Goal: Task Accomplishment & Management: Manage account settings

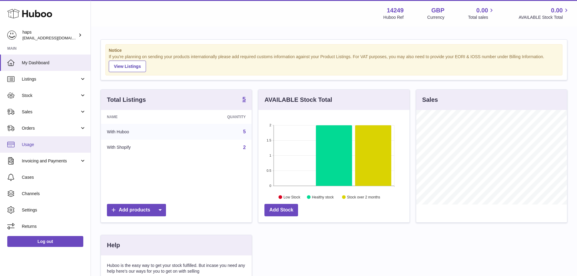
scroll to position [94, 153]
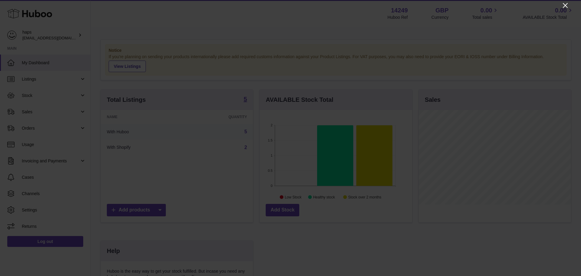
click at [566, 6] on icon "Close" at bounding box center [565, 5] width 5 height 5
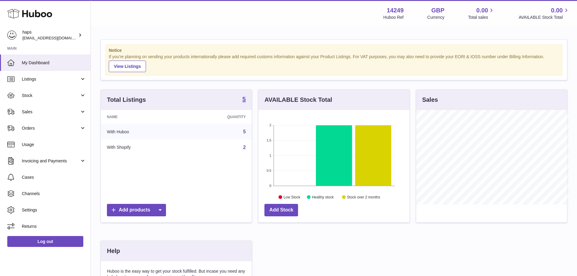
scroll to position [302640, 302584]
click at [38, 195] on span "Channels" at bounding box center [54, 194] width 64 height 6
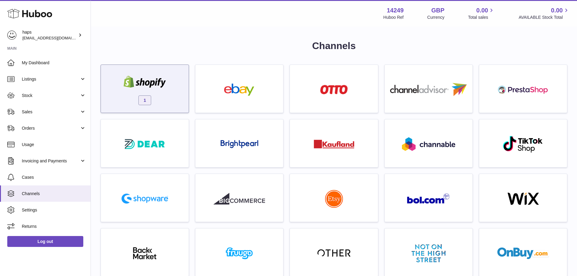
click at [161, 103] on div "1" at bounding box center [145, 90] width 82 height 39
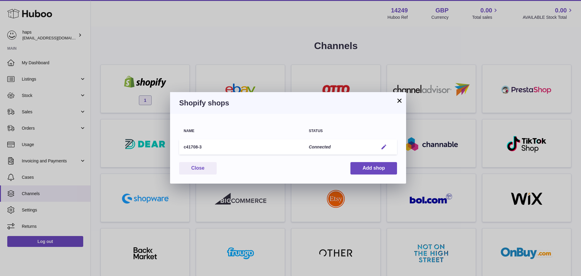
click at [384, 146] on em "button" at bounding box center [384, 147] width 6 height 6
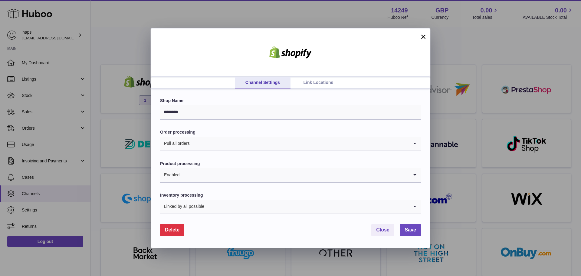
click at [324, 79] on link "Link Locations" at bounding box center [319, 83] width 56 height 12
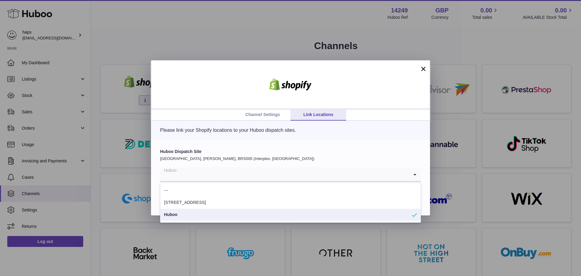
click at [216, 178] on input "Search for option" at bounding box center [284, 174] width 249 height 14
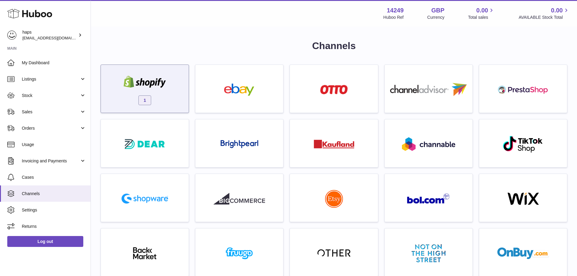
click at [143, 95] on span "1" at bounding box center [144, 100] width 13 height 10
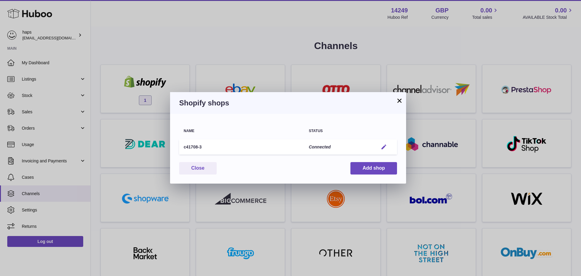
click at [379, 147] on button "Edit" at bounding box center [383, 147] width 11 height 6
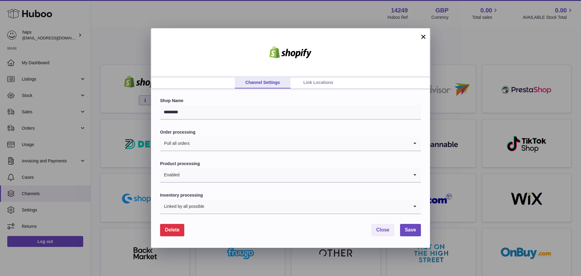
click at [326, 85] on link "Link Locations" at bounding box center [319, 83] width 56 height 12
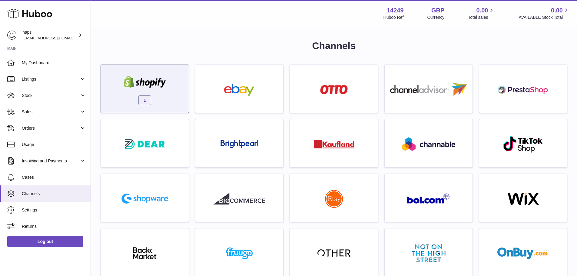
click at [161, 96] on div "1" at bounding box center [145, 90] width 82 height 39
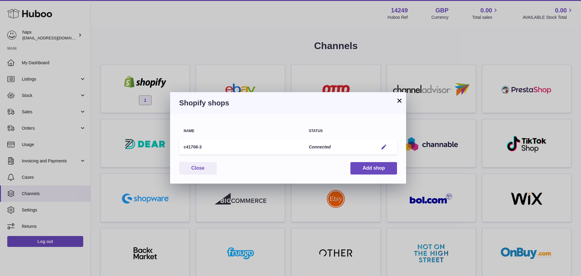
click at [378, 146] on td "Edit" at bounding box center [385, 146] width 23 height 15
click at [382, 146] on em "button" at bounding box center [384, 147] width 6 height 6
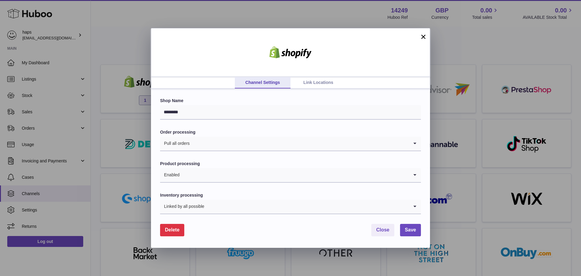
click at [317, 81] on link "Link Locations" at bounding box center [319, 83] width 56 height 12
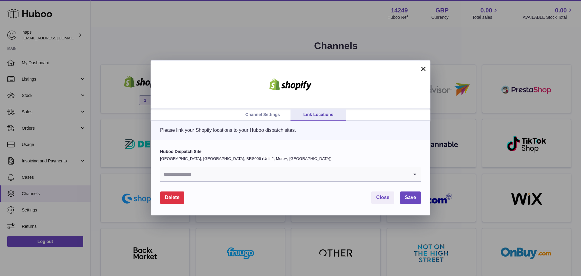
click at [227, 171] on input "Search for option" at bounding box center [284, 174] width 249 height 14
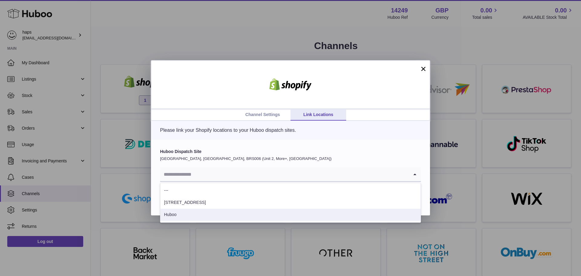
click at [183, 218] on li "Huboo" at bounding box center [290, 215] width 260 height 12
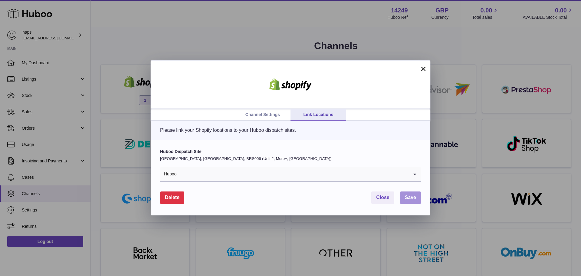
click at [410, 200] on span "Save" at bounding box center [410, 197] width 11 height 5
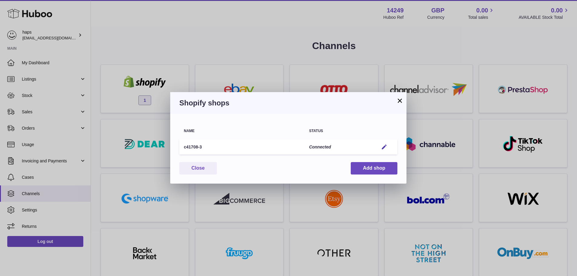
click at [402, 102] on button "×" at bounding box center [399, 100] width 7 height 7
